Goal: Find specific page/section: Find specific page/section

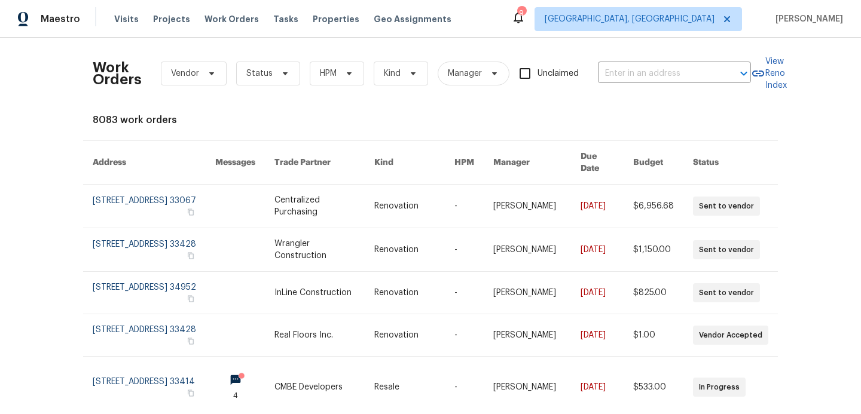
scroll to position [265, 0]
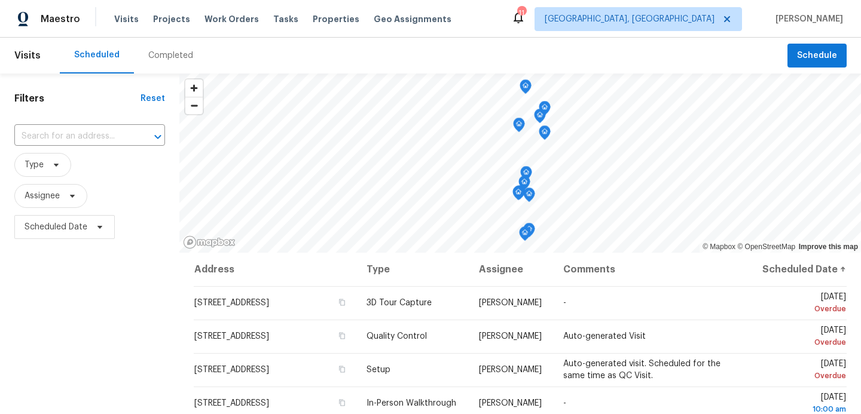
click at [211, 17] on span "Work Orders" at bounding box center [231, 19] width 54 height 12
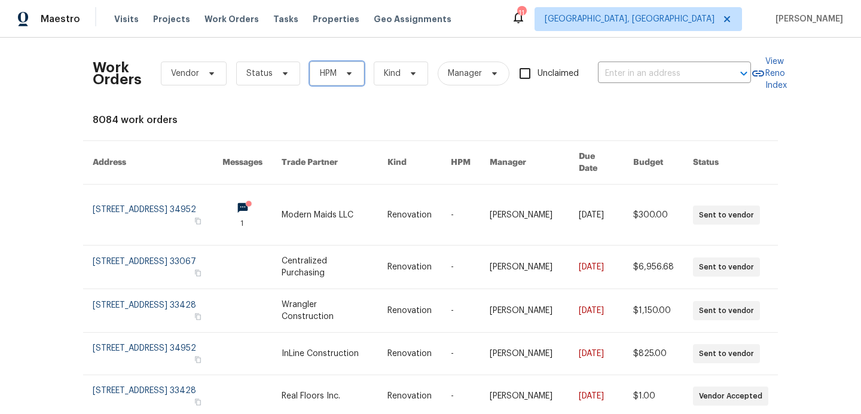
click at [342, 79] on span "HPM" at bounding box center [337, 74] width 54 height 24
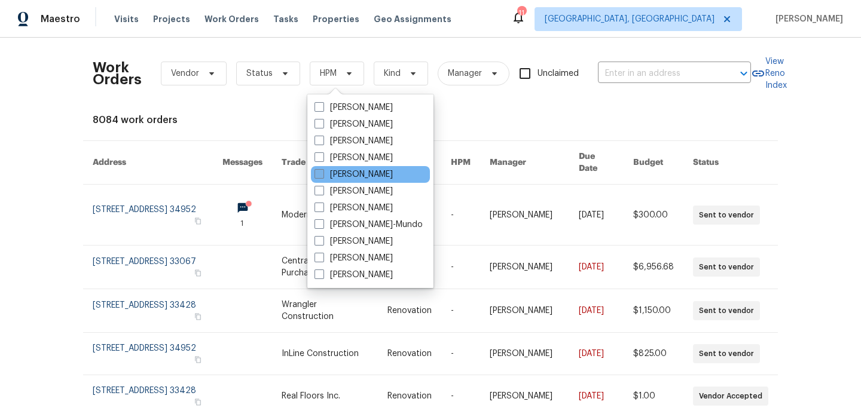
click at [323, 176] on span at bounding box center [319, 174] width 10 height 10
click at [322, 176] on input "[PERSON_NAME]" at bounding box center [318, 173] width 8 height 8
checkbox input "true"
